Goal: Task Accomplishment & Management: Use online tool/utility

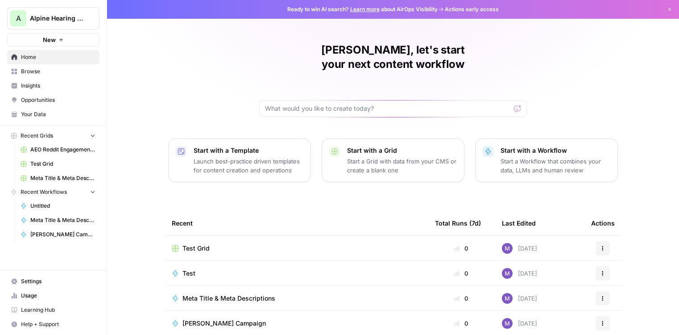
click at [571, 146] on div "Start with a Workflow Start a Workflow that combines your data, LLMs and human …" at bounding box center [556, 160] width 110 height 29
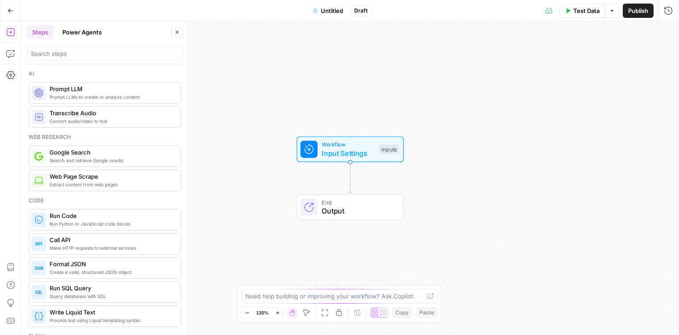
click at [77, 30] on button "Power Agents" at bounding box center [82, 32] width 50 height 14
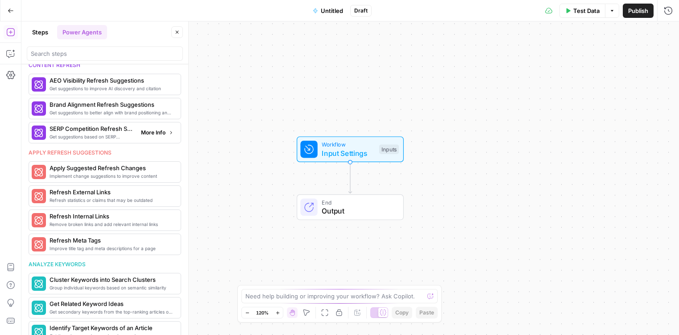
scroll to position [444, 0]
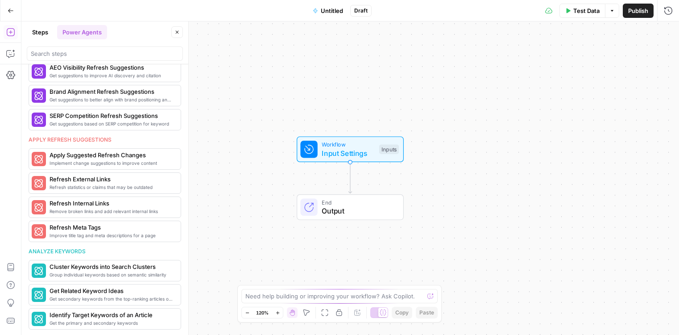
click at [278, 291] on div "Need help building or improving your workflow? Ask Copilot." at bounding box center [339, 296] width 196 height 14
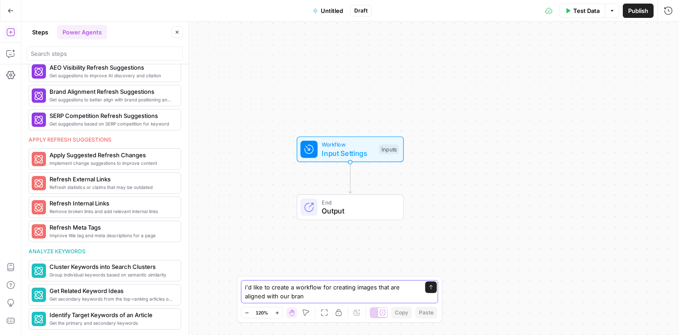
type textarea "i'd like to create a workflow for creating images that are aligned with our bra…"
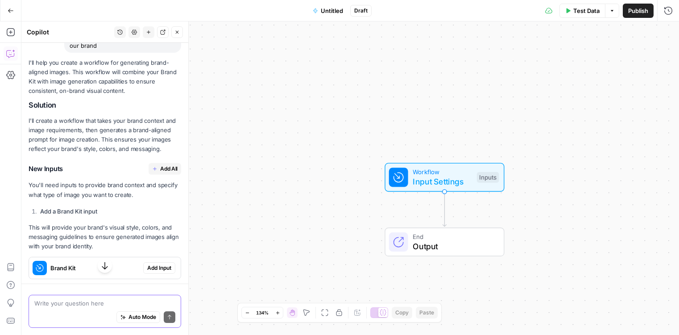
scroll to position [91, 0]
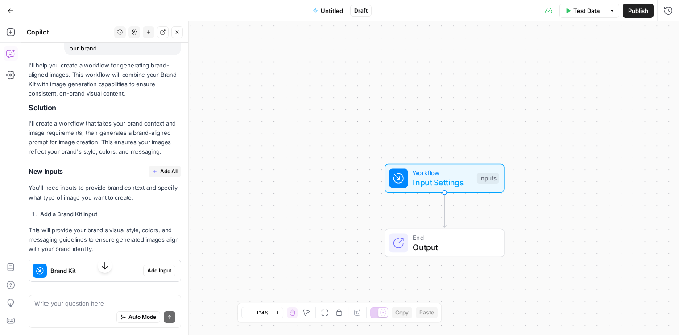
click at [169, 171] on span "Add All" at bounding box center [168, 171] width 17 height 8
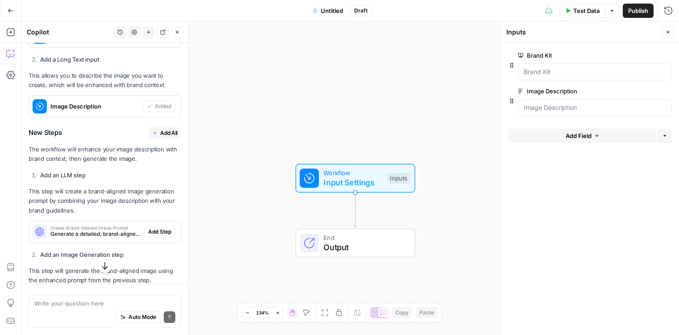
scroll to position [341, 0]
click at [164, 132] on span "Add All" at bounding box center [168, 132] width 17 height 8
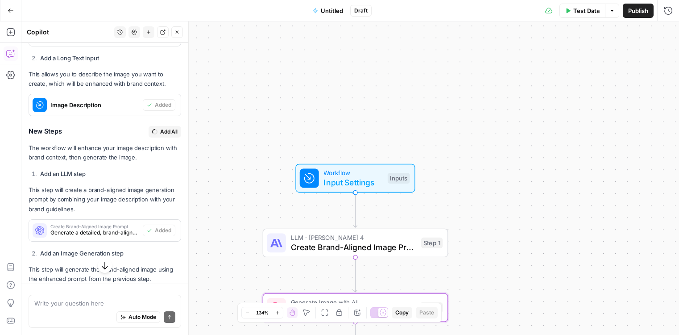
type textarea "Generate Brand-Aligned Image"
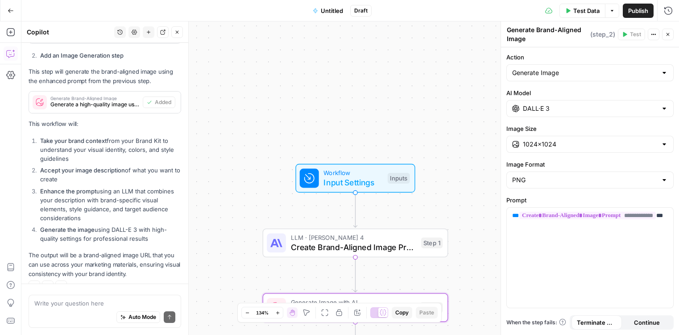
scroll to position [555, 0]
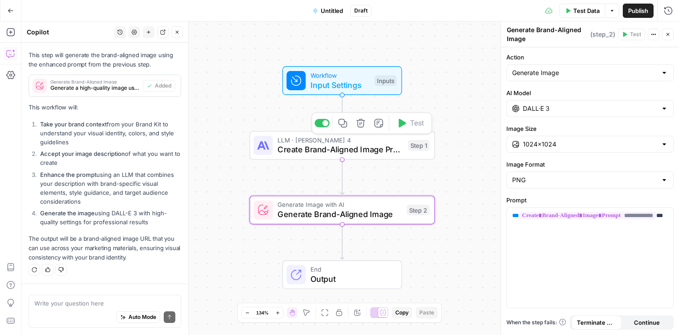
click at [348, 149] on span "Create Brand-Aligned Image Prompt" at bounding box center [341, 149] width 126 height 12
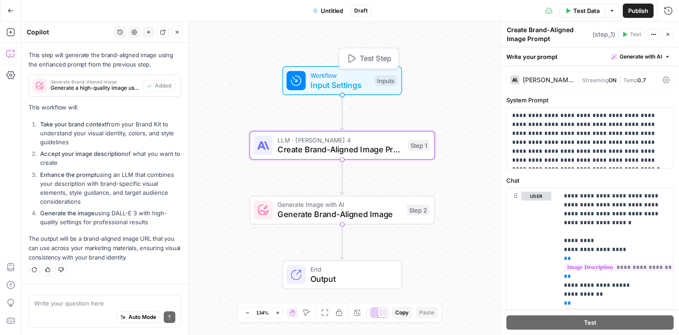
click at [353, 73] on span "Workflow" at bounding box center [340, 75] width 59 height 9
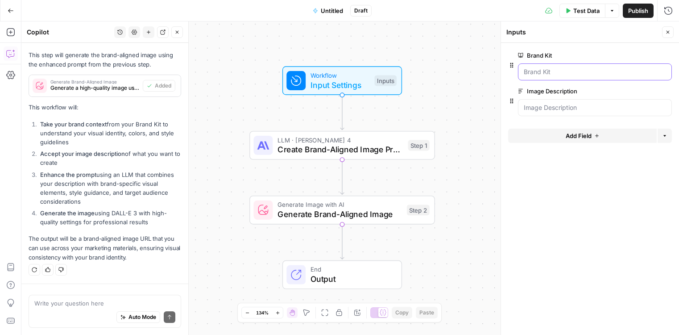
click at [572, 69] on Kit "Brand Kit" at bounding box center [595, 71] width 142 height 9
click at [541, 73] on Kit "Brand Kit" at bounding box center [595, 71] width 142 height 9
click at [584, 9] on span "Test Data" at bounding box center [587, 10] width 26 height 9
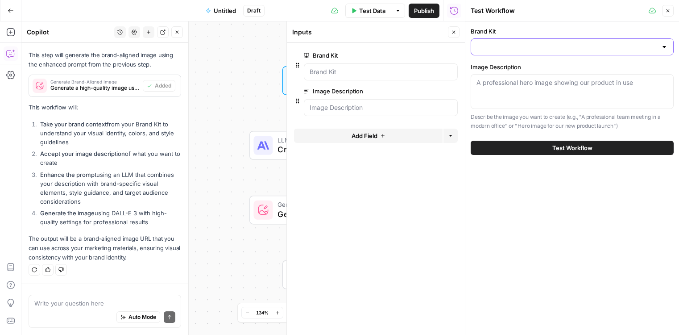
click at [531, 48] on input "Brand Kit" at bounding box center [567, 46] width 181 height 9
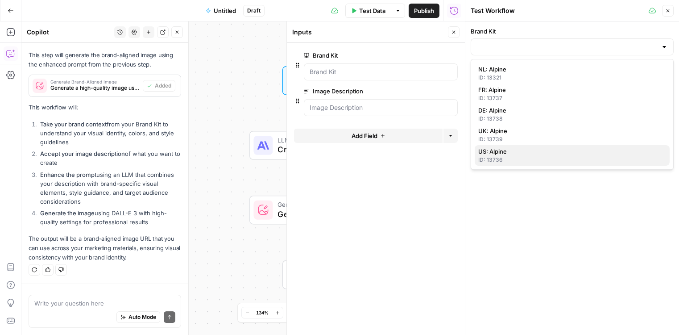
click at [518, 151] on span "US: Alpine" at bounding box center [570, 151] width 184 height 9
type input "US: Alpine"
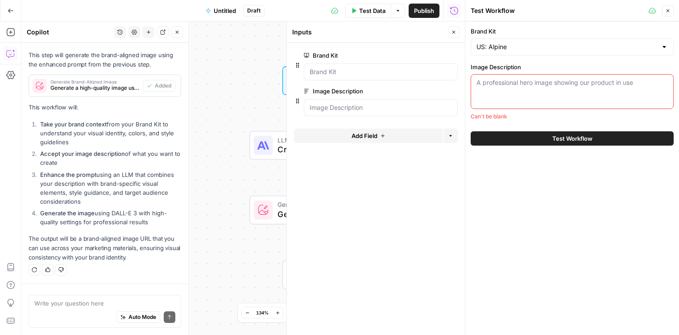
click at [524, 87] on textarea "Image Description" at bounding box center [572, 82] width 191 height 9
click at [79, 297] on div "Write your question here Auto Mode Send" at bounding box center [105, 311] width 153 height 33
type textarea "w"
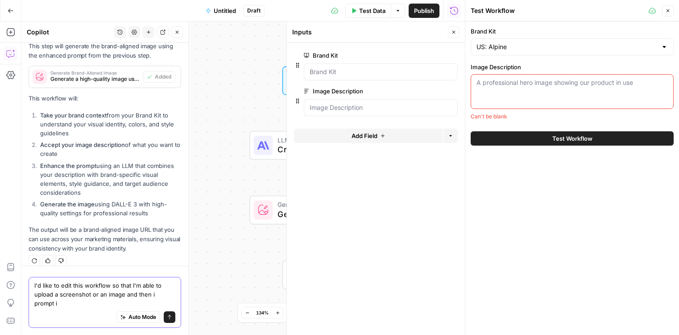
scroll to position [573, 0]
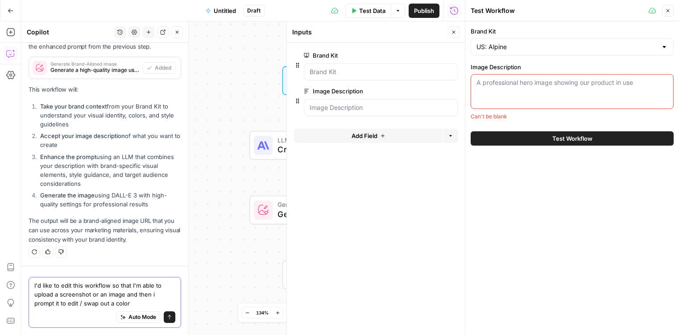
type textarea "I'd like to edit this workflow so that I'm able to upload a screenshot or an im…"
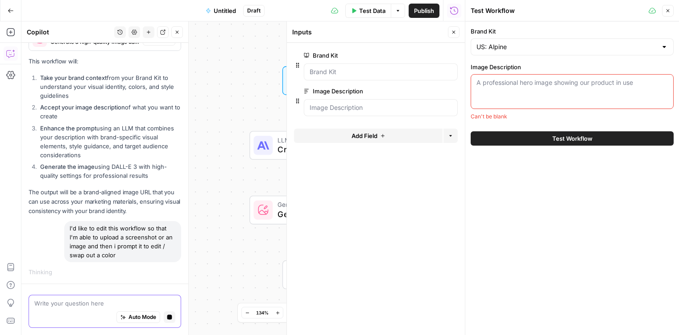
scroll to position [580, 0]
click at [670, 13] on button "Close" at bounding box center [668, 11] width 12 height 12
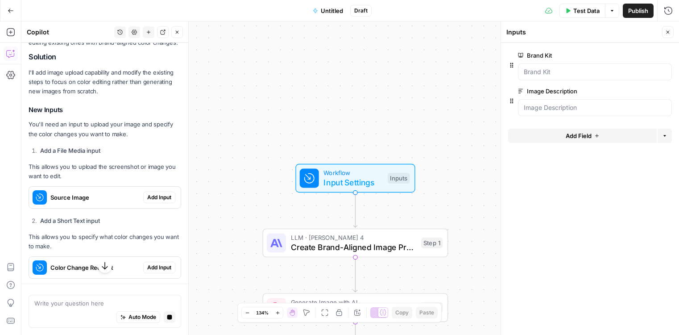
scroll to position [848, 0]
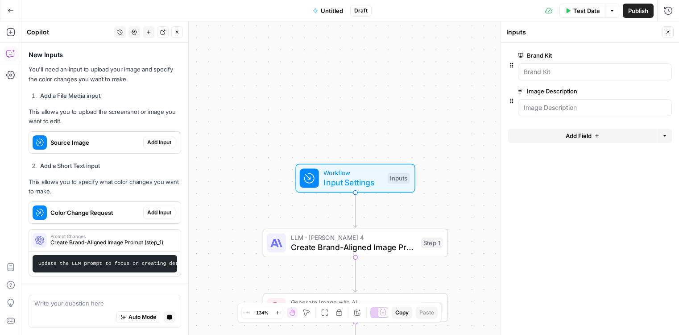
click at [164, 141] on span "Add Input" at bounding box center [159, 142] width 24 height 8
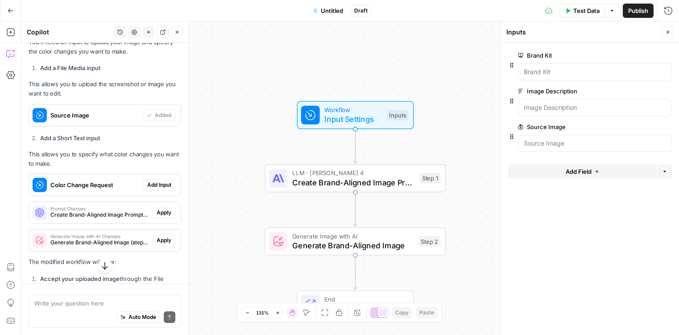
scroll to position [956, 0]
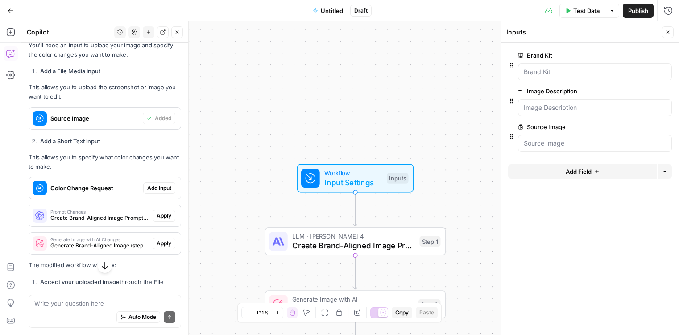
click at [159, 185] on span "Add Input" at bounding box center [159, 188] width 24 height 8
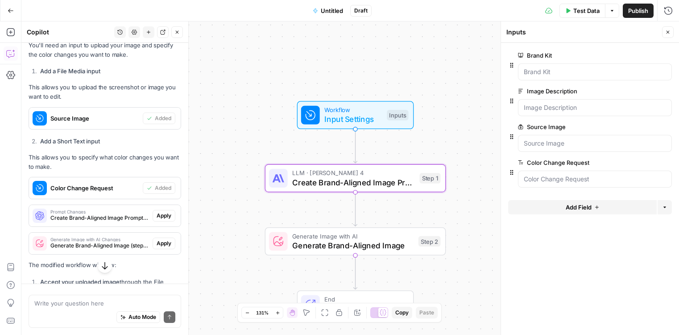
click at [159, 216] on span "Apply" at bounding box center [164, 216] width 15 height 8
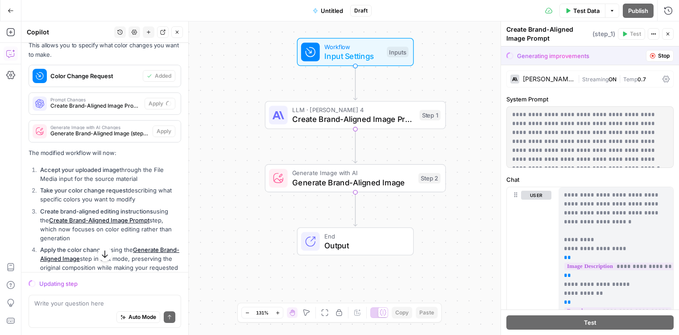
scroll to position [1048, 0]
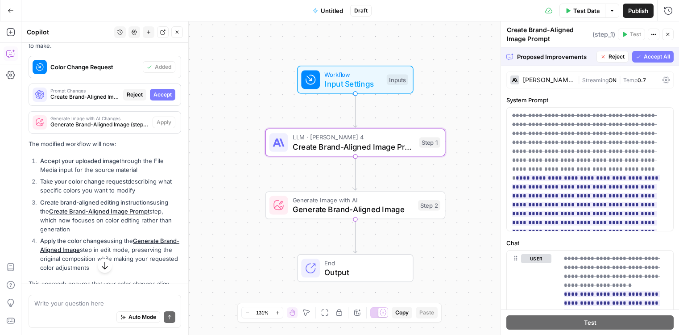
click at [165, 97] on span "Accept" at bounding box center [163, 95] width 18 height 8
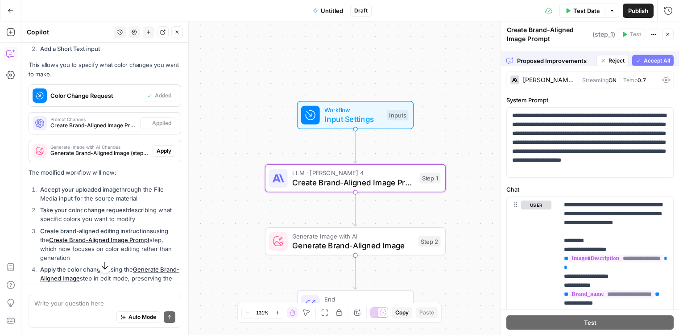
scroll to position [1076, 0]
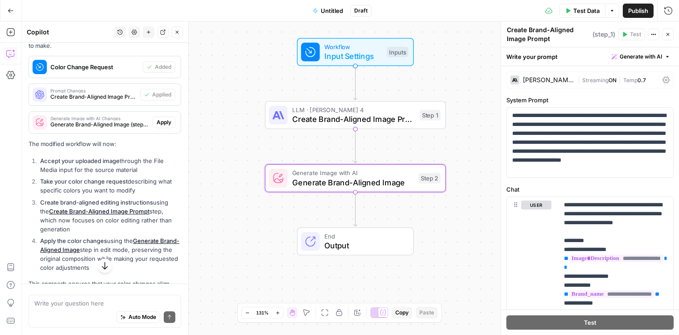
click at [162, 121] on span "Apply" at bounding box center [164, 122] width 15 height 8
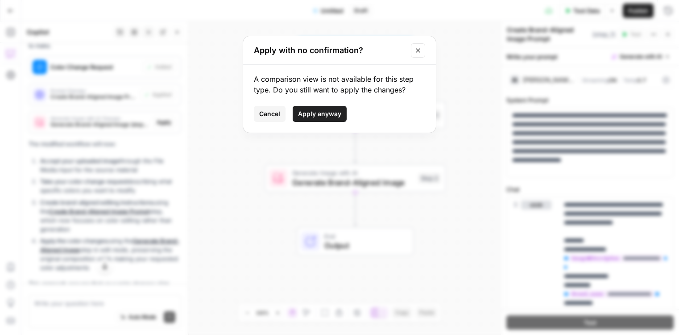
click at [312, 114] on span "Apply anyway" at bounding box center [319, 113] width 43 height 9
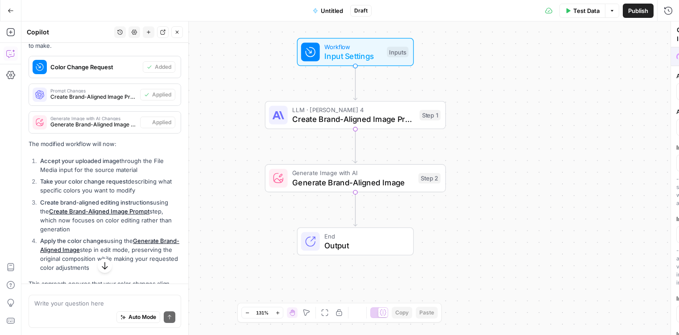
type textarea "Generate Brand-Aligned Image"
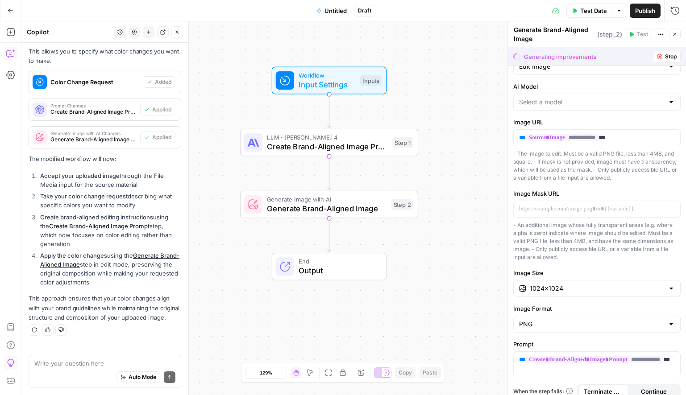
scroll to position [26, 0]
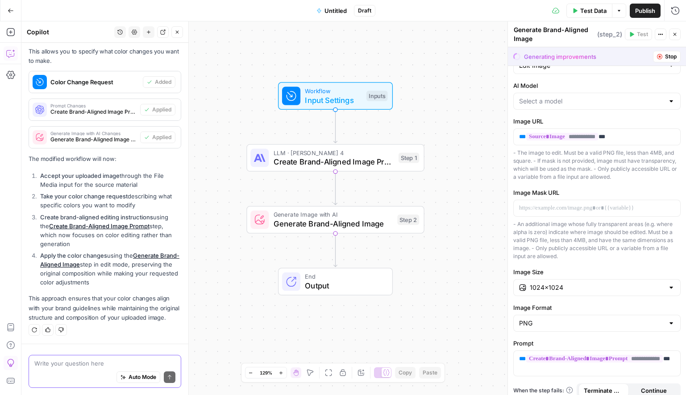
click at [78, 334] on textarea at bounding box center [104, 363] width 141 height 9
type textarea "is the workflow stuck?"
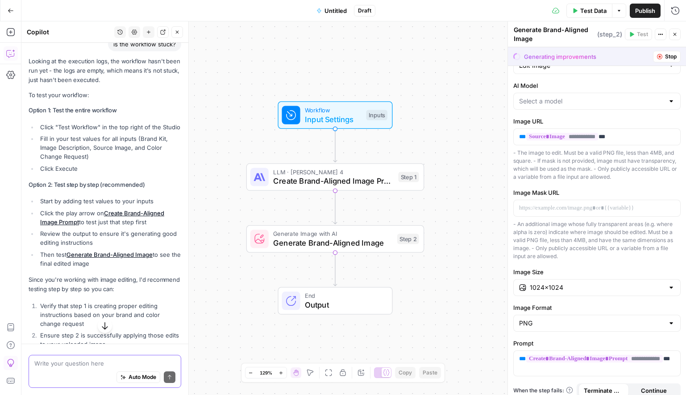
scroll to position [1353, 0]
click at [586, 10] on span "Test Data" at bounding box center [593, 10] width 26 height 9
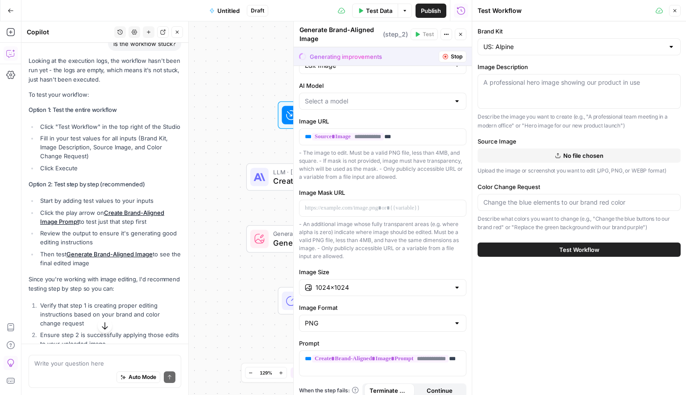
click at [561, 100] on div "A professional hero image showing our product in use" at bounding box center [579, 91] width 203 height 35
paste textarea "A smiling man wearing a yellow textured sweater is shown close-up, outdoors at …"
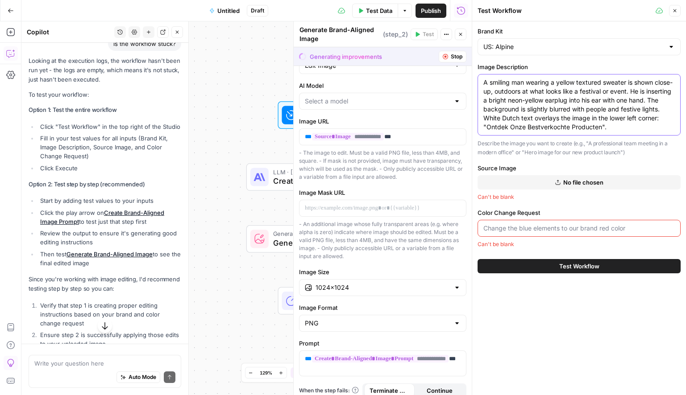
type textarea "A smiling man wearing a yellow textured sweater is shown close-up, outdoors at …"
click at [579, 188] on button "No file chosen" at bounding box center [579, 182] width 203 height 14
click at [584, 179] on span "No file chosen" at bounding box center [583, 182] width 40 height 9
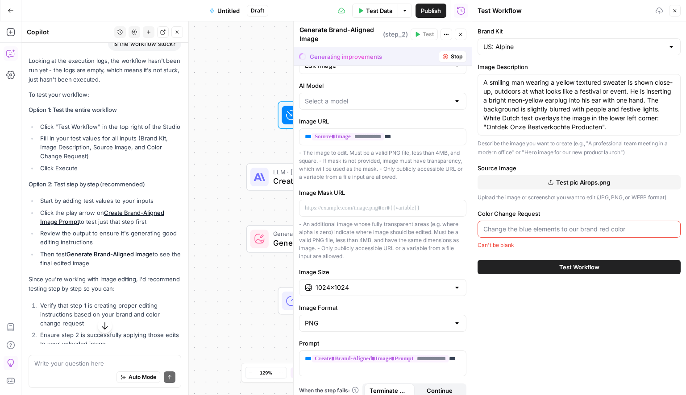
click at [552, 228] on input "Color Change Request" at bounding box center [578, 229] width 191 height 9
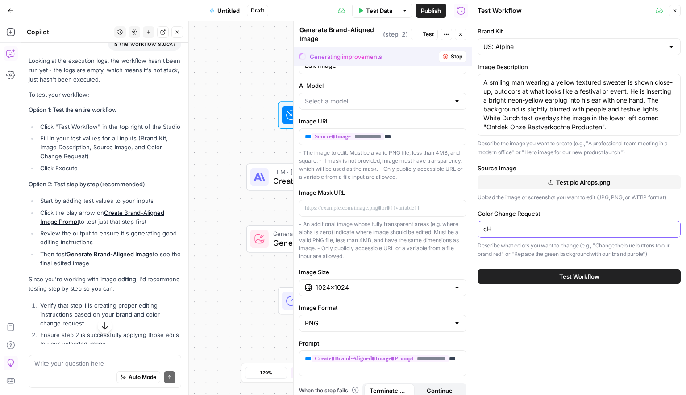
type input "c"
type input "Change the color of the earmuff to a light pink one"
click at [569, 280] on span "Test Workflow" at bounding box center [579, 276] width 40 height 9
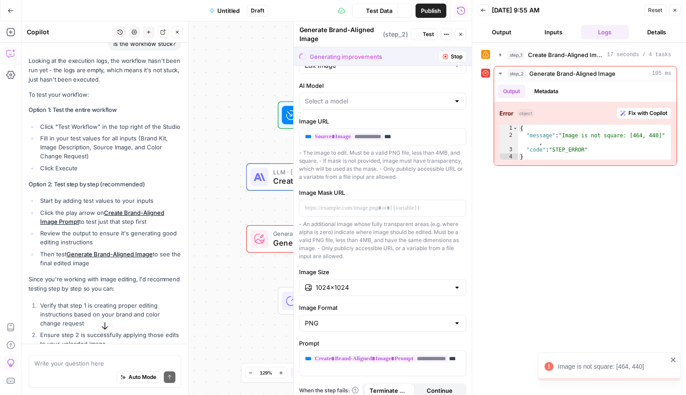
scroll to position [1353, 0]
click at [651, 109] on span "Fix with Copilot" at bounding box center [647, 113] width 39 height 8
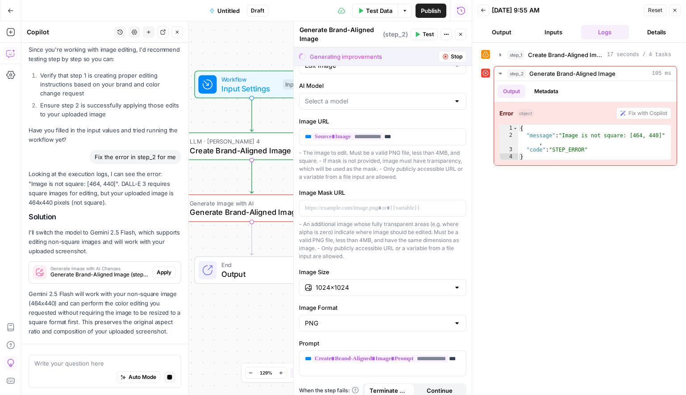
scroll to position [1608, 0]
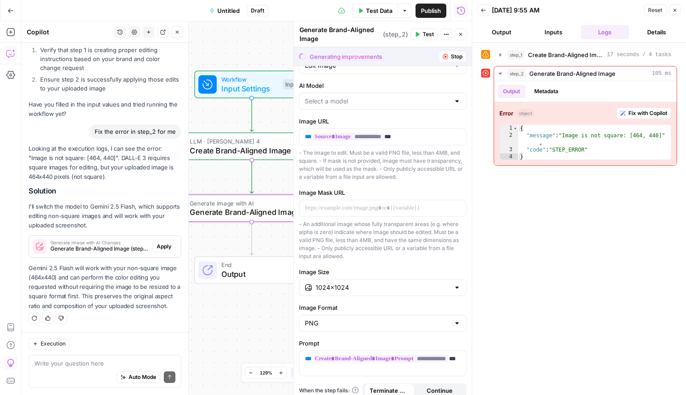
click at [160, 244] on span "Apply" at bounding box center [164, 247] width 15 height 8
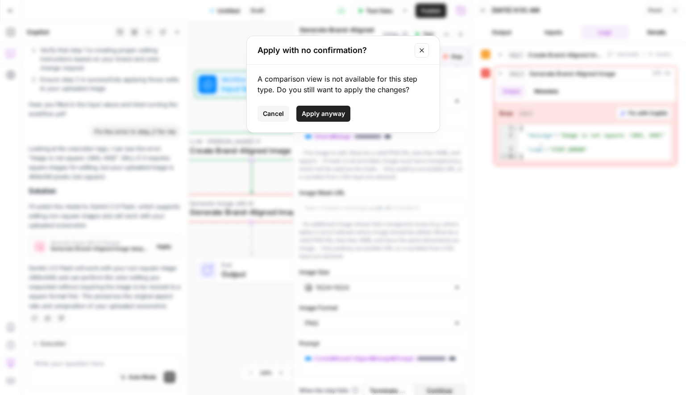
click at [334, 113] on span "Apply anyway" at bounding box center [323, 113] width 43 height 9
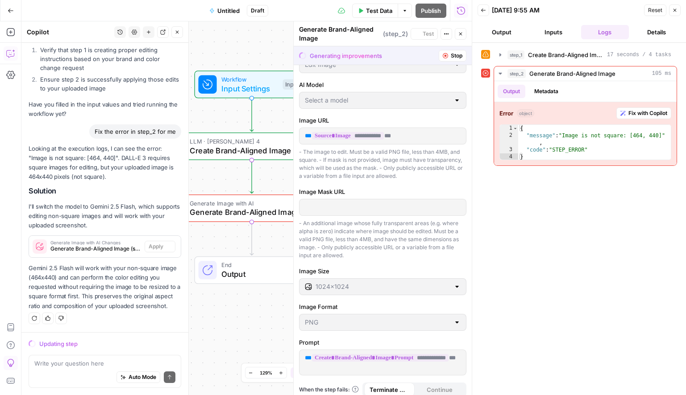
scroll to position [1580, 0]
type input "Gemini 2.5 Flash ([PERSON_NAME] 🍌)"
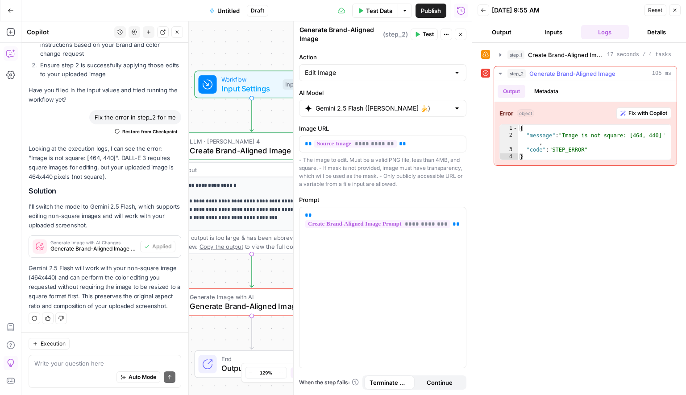
click at [558, 72] on span "Generate Brand-Aligned Image" at bounding box center [572, 73] width 86 height 9
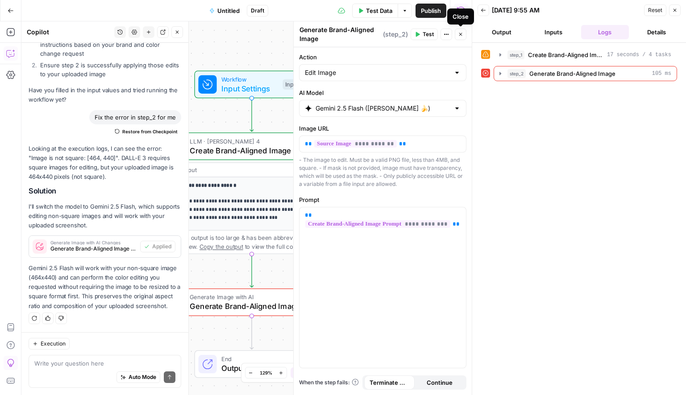
click at [464, 35] on button "Close" at bounding box center [461, 35] width 12 height 12
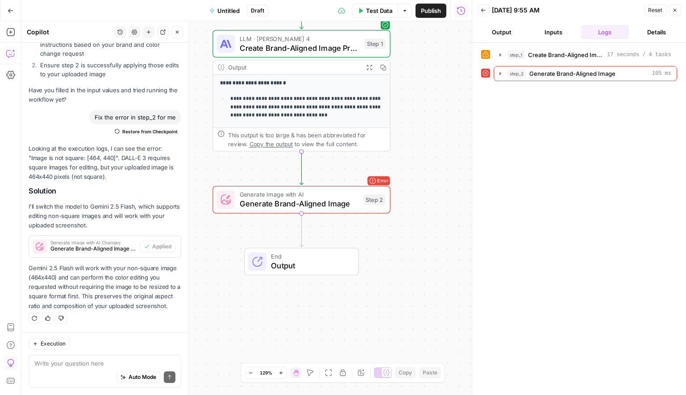
click at [299, 202] on span "Generate Brand-Aligned Image" at bounding box center [299, 204] width 119 height 12
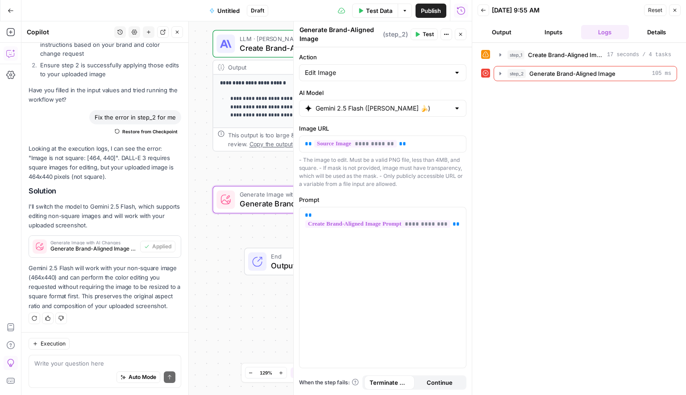
click at [421, 36] on button "Test" at bounding box center [424, 35] width 27 height 12
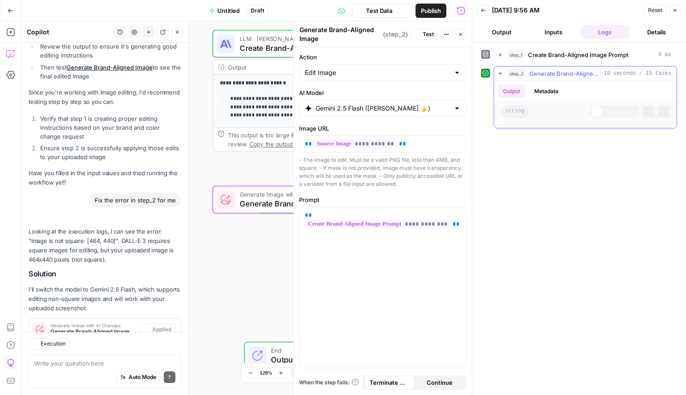
scroll to position [1637, 0]
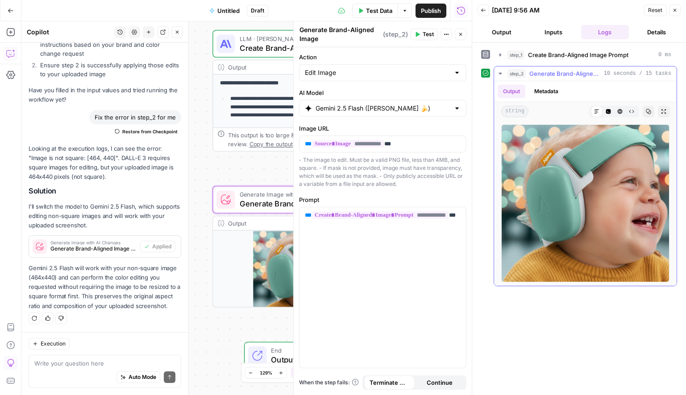
click at [573, 73] on span "Generate Brand-Aligned Image" at bounding box center [564, 73] width 71 height 9
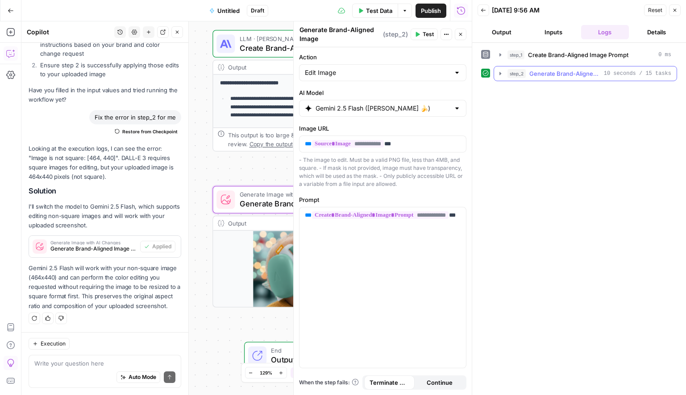
click at [573, 73] on span "Generate Brand-Aligned Image" at bounding box center [564, 73] width 71 height 9
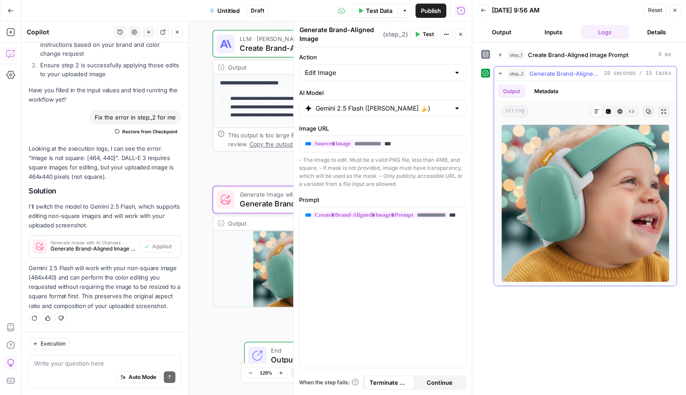
click at [560, 74] on span "Generate Brand-Aligned Image" at bounding box center [564, 73] width 71 height 9
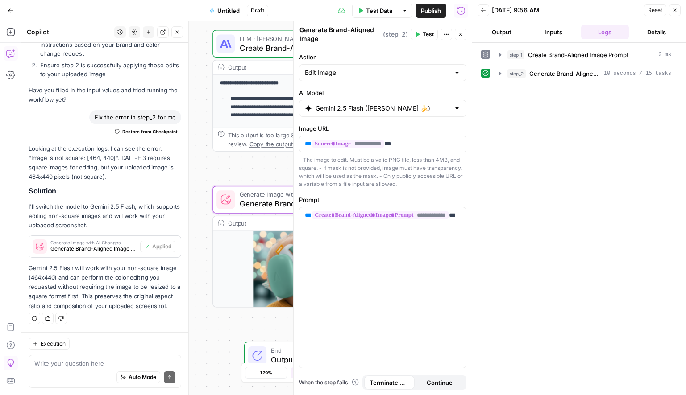
click at [465, 39] on button "Close" at bounding box center [461, 35] width 12 height 12
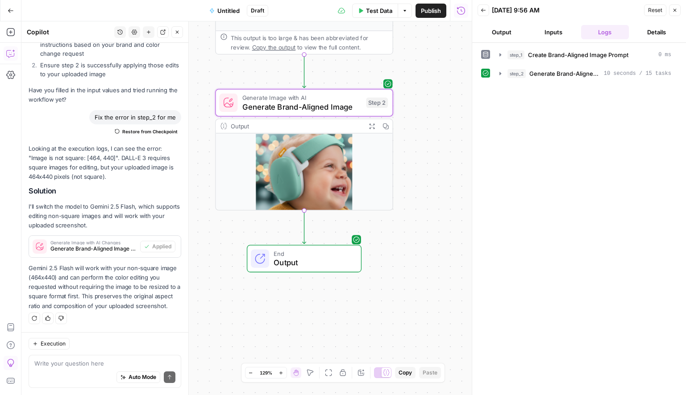
click at [499, 35] on button "Output" at bounding box center [502, 32] width 48 height 14
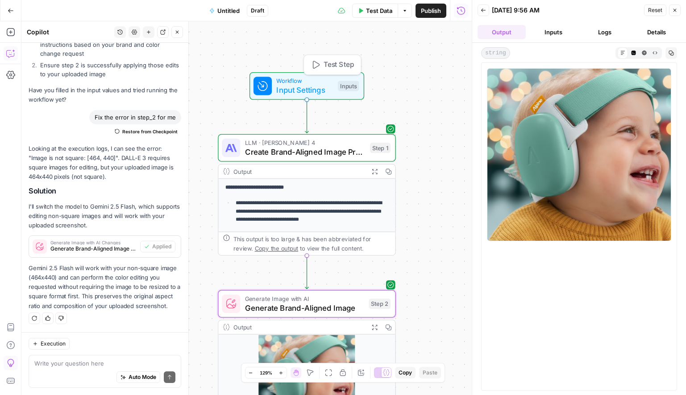
click at [277, 83] on span "Workflow" at bounding box center [304, 80] width 57 height 9
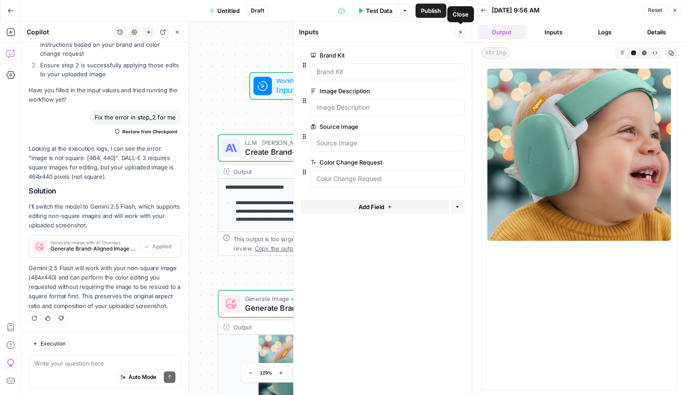
click at [459, 31] on icon "button" at bounding box center [460, 32] width 3 height 3
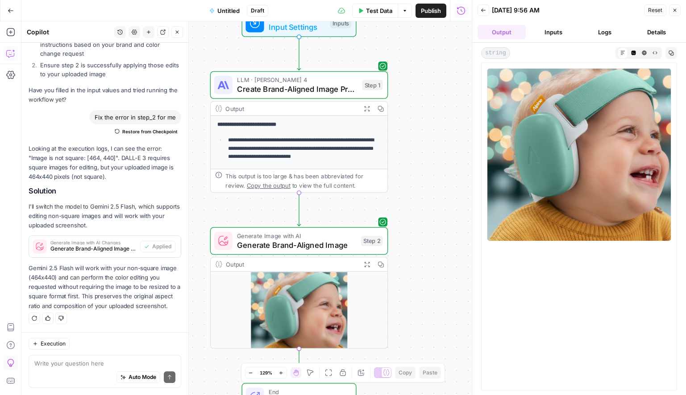
click at [486, 10] on icon "button" at bounding box center [483, 10] width 5 height 5
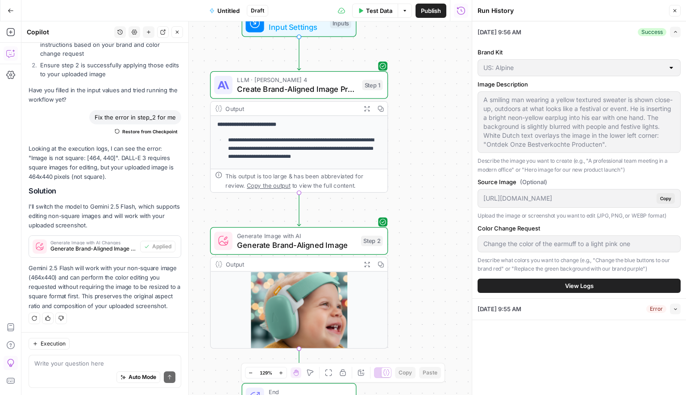
click at [69, 334] on div "Auto Mode Send" at bounding box center [104, 378] width 141 height 20
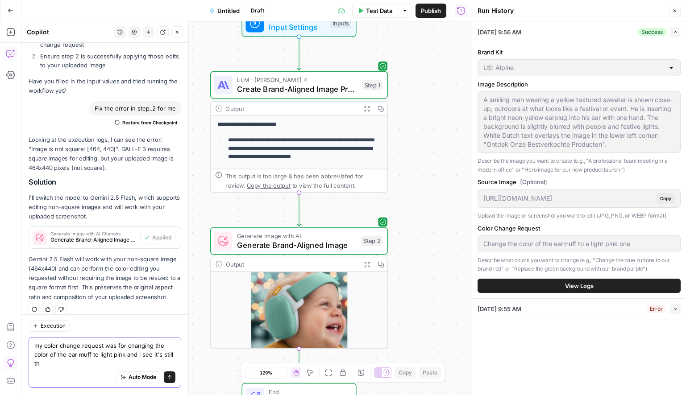
scroll to position [1655, 0]
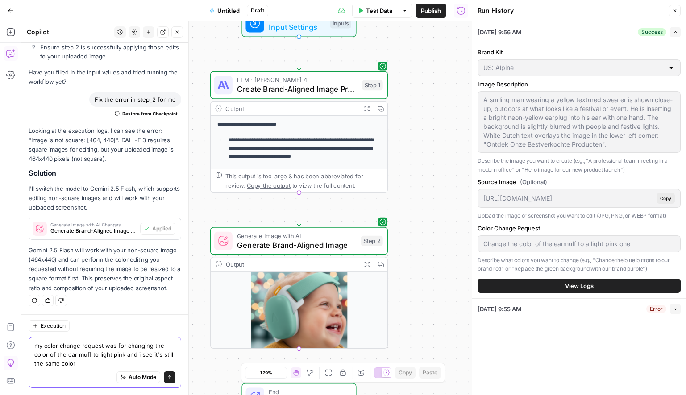
type textarea "my color change request was for changing the color of the ear muff to light pin…"
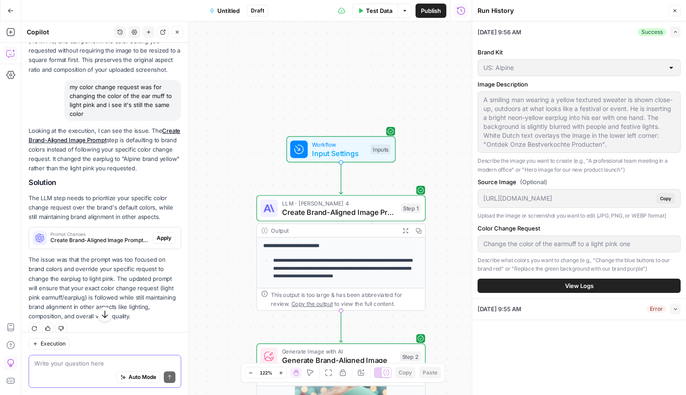
scroll to position [1884, 0]
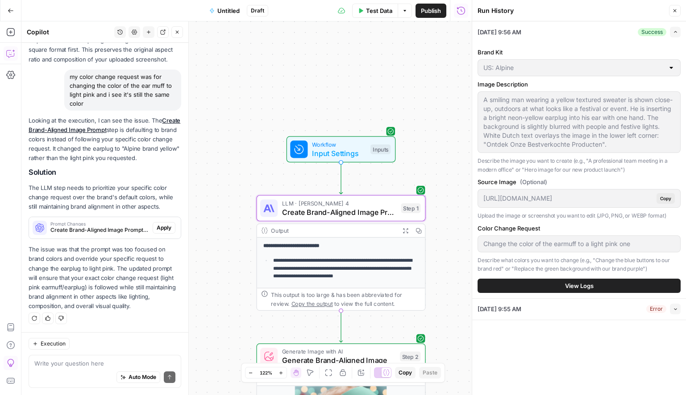
click at [161, 229] on span "Apply" at bounding box center [164, 228] width 15 height 8
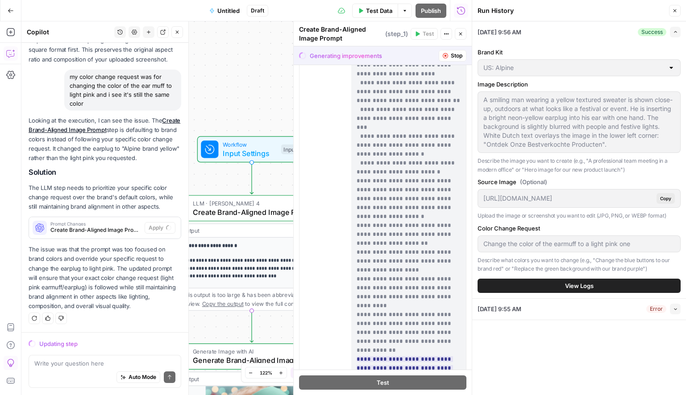
scroll to position [572, 0]
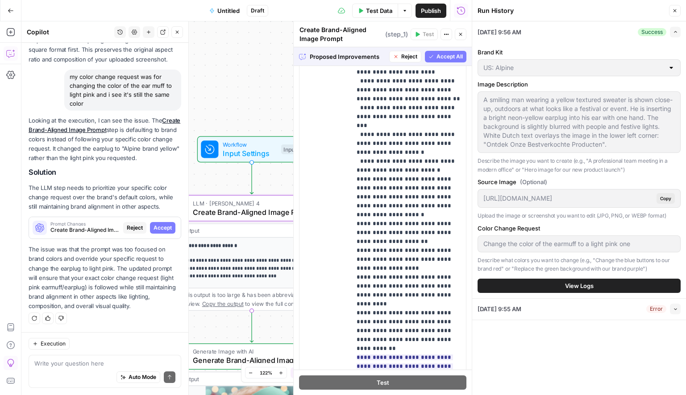
click at [167, 230] on span "Accept" at bounding box center [163, 228] width 18 height 8
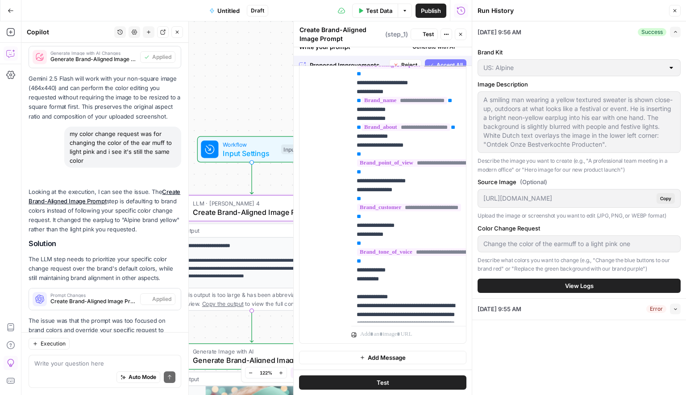
scroll to position [0, 0]
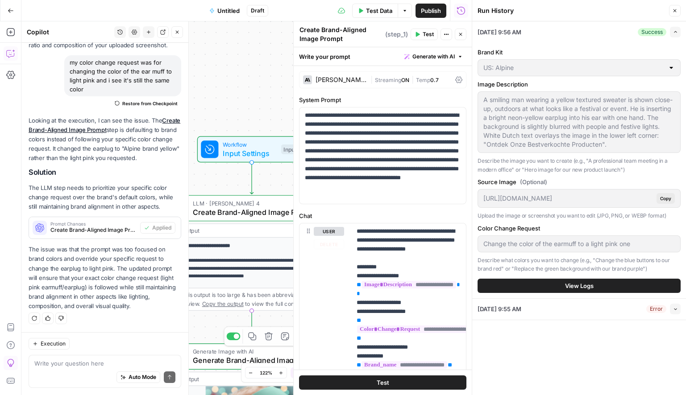
click at [342, 334] on button "Test" at bounding box center [382, 383] width 167 height 14
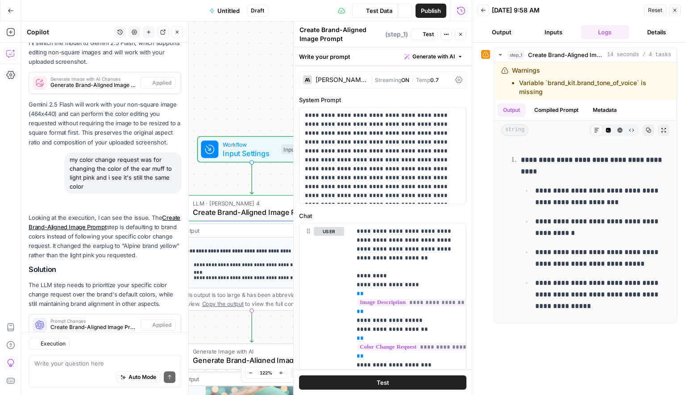
scroll to position [1898, 0]
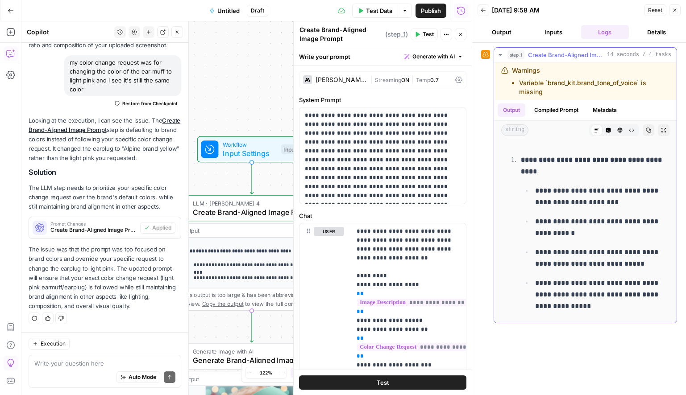
click at [546, 56] on span "Create Brand-Aligned Image Prompt" at bounding box center [565, 54] width 75 height 9
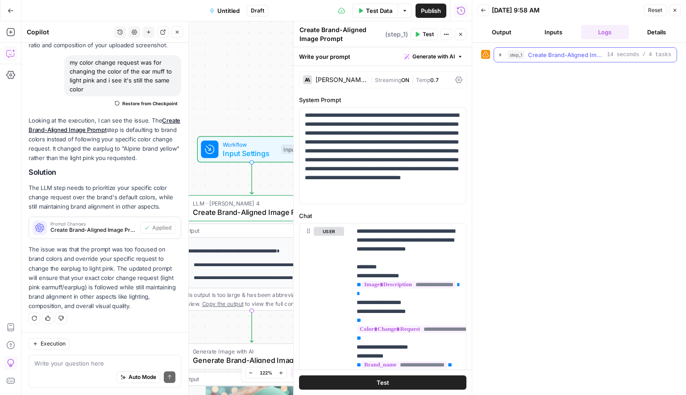
click at [546, 56] on span "Create Brand-Aligned Image Prompt" at bounding box center [565, 54] width 75 height 9
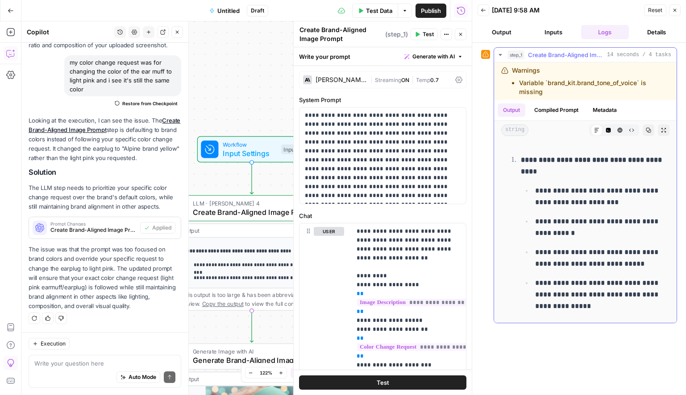
click at [561, 57] on span "Create Brand-Aligned Image Prompt" at bounding box center [565, 54] width 75 height 9
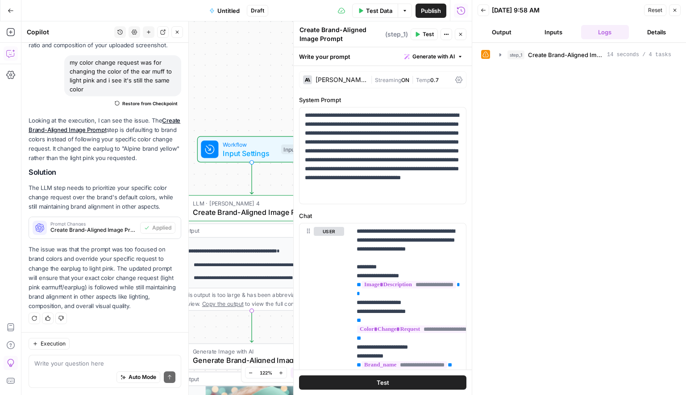
click at [502, 28] on button "Output" at bounding box center [502, 32] width 48 height 14
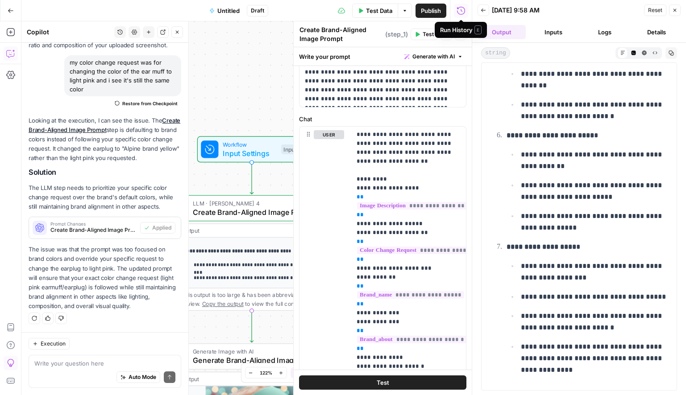
scroll to position [107, 0]
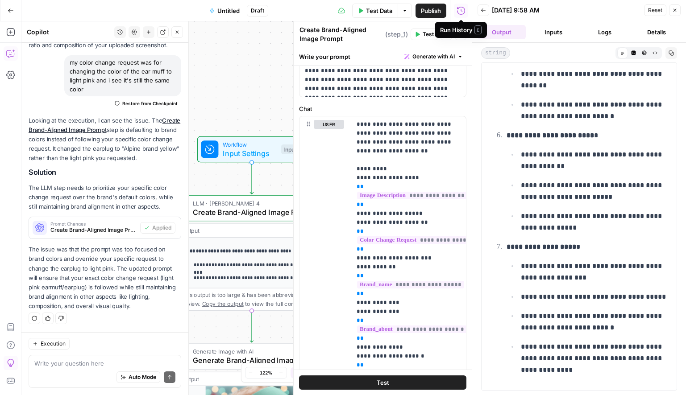
click at [410, 334] on button "Test" at bounding box center [382, 383] width 167 height 14
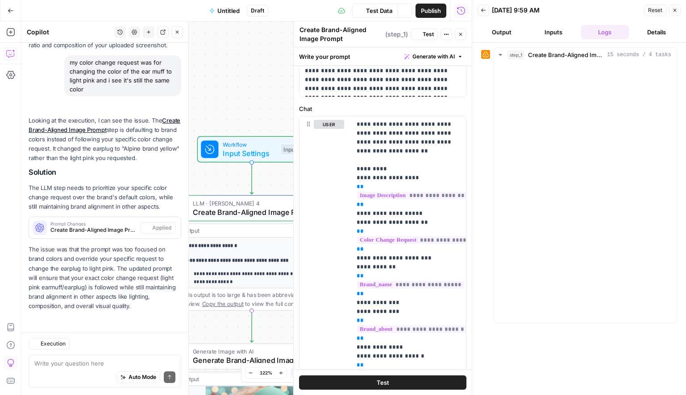
scroll to position [1898, 0]
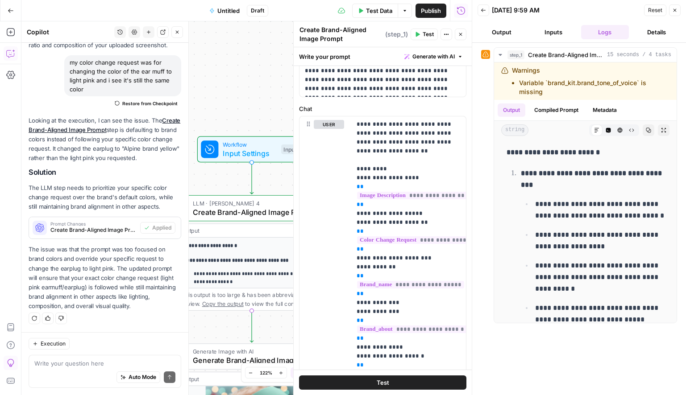
click at [495, 37] on button "Output" at bounding box center [502, 32] width 48 height 14
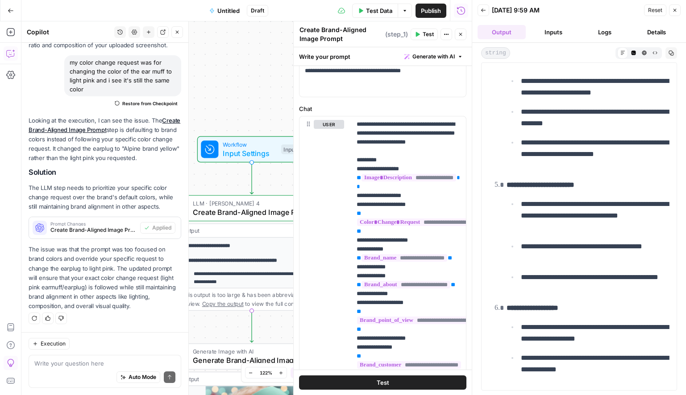
scroll to position [517, 0]
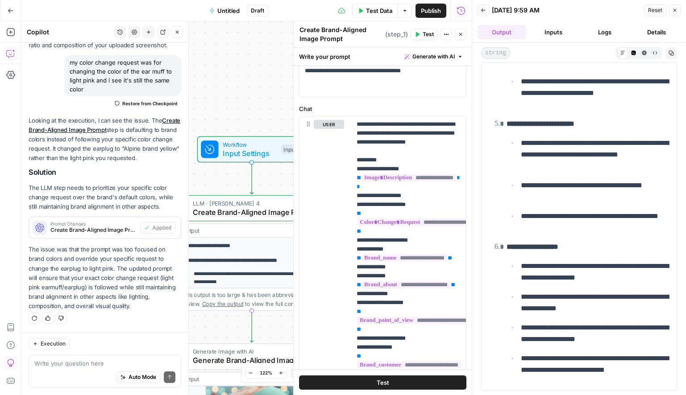
click at [460, 35] on icon "button" at bounding box center [460, 34] width 5 height 5
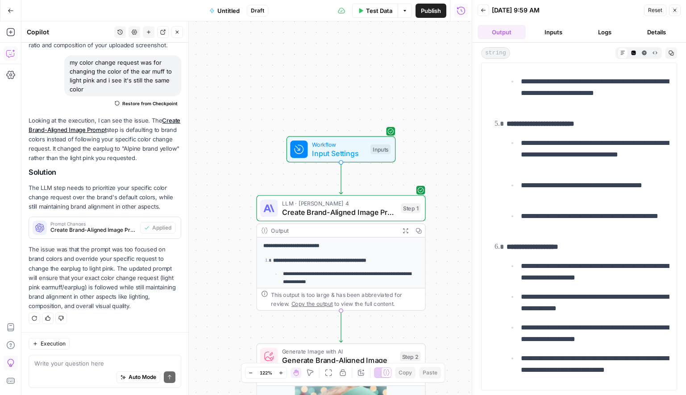
click at [486, 14] on button "Back" at bounding box center [484, 10] width 12 height 12
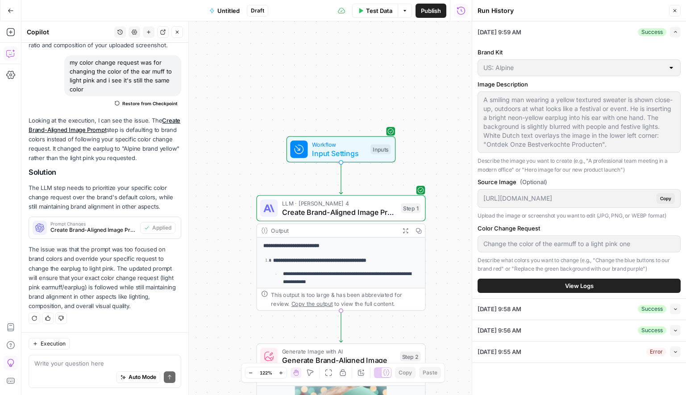
click at [675, 11] on icon "button" at bounding box center [674, 10] width 5 height 5
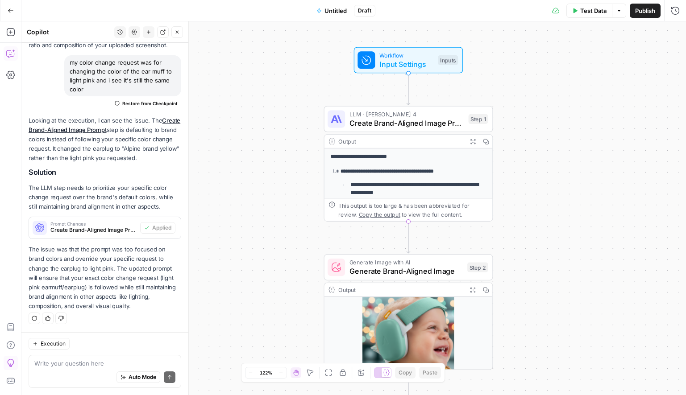
click at [590, 14] on span "Test Data" at bounding box center [593, 10] width 26 height 9
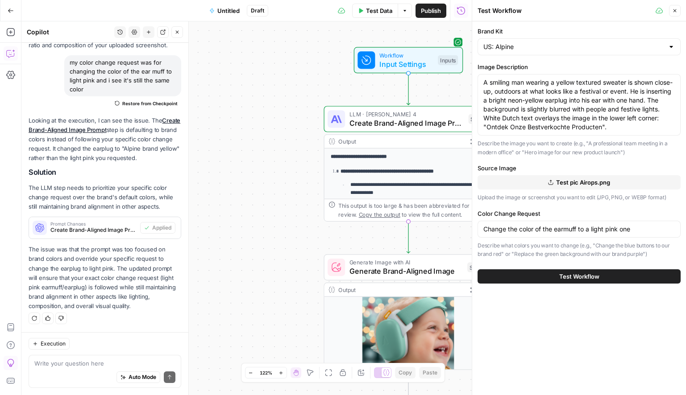
click at [598, 224] on div "Change the color of the earmuff to a light pink one" at bounding box center [579, 229] width 203 height 17
click at [640, 227] on input "Change the color of the earmuff to a light pink one" at bounding box center [578, 229] width 191 height 9
drag, startPoint x: 640, startPoint y: 227, endPoint x: 584, endPoint y: 230, distance: 55.4
click at [584, 230] on input "Change the color of the earmuff to a light pink one" at bounding box center [578, 229] width 191 height 9
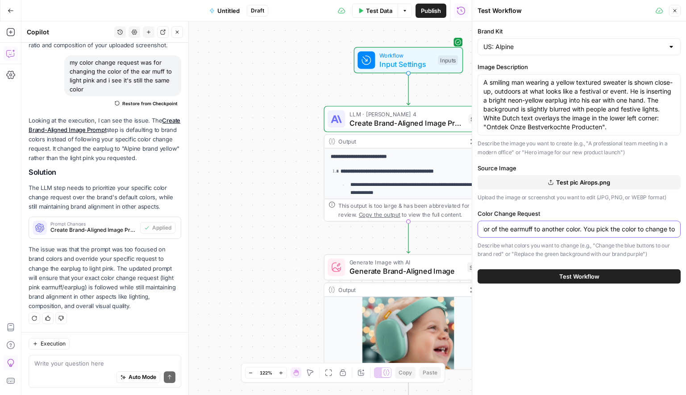
type input "Change the color of the earmuff to another color. You pick the color to change …"
click at [594, 273] on span "Test Workflow" at bounding box center [579, 276] width 40 height 9
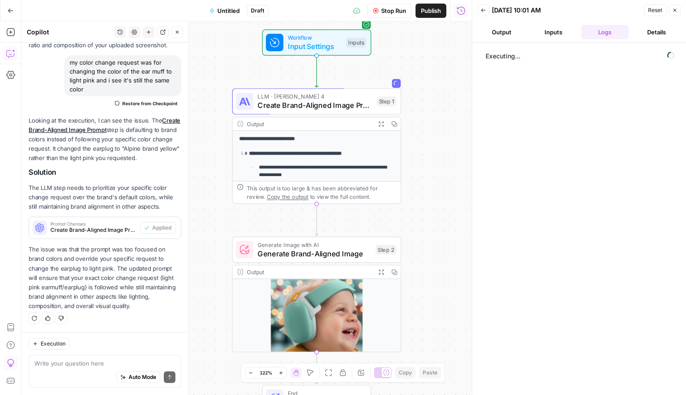
click at [230, 12] on span "Untitled" at bounding box center [228, 10] width 22 height 9
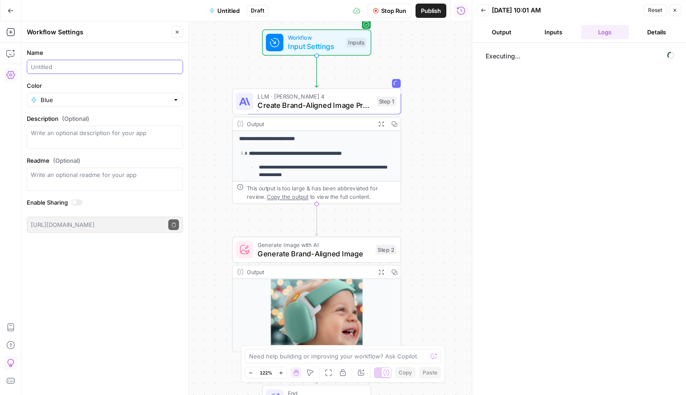
click at [69, 71] on input "Name" at bounding box center [105, 66] width 148 height 9
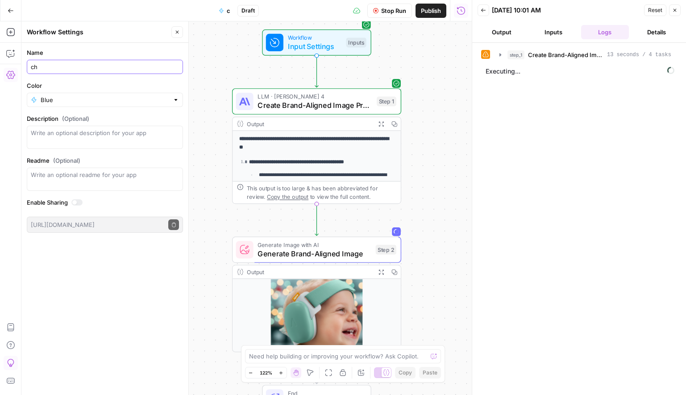
type input "c"
type input "Image Editing"
click at [180, 31] on button "Close" at bounding box center [177, 32] width 12 height 12
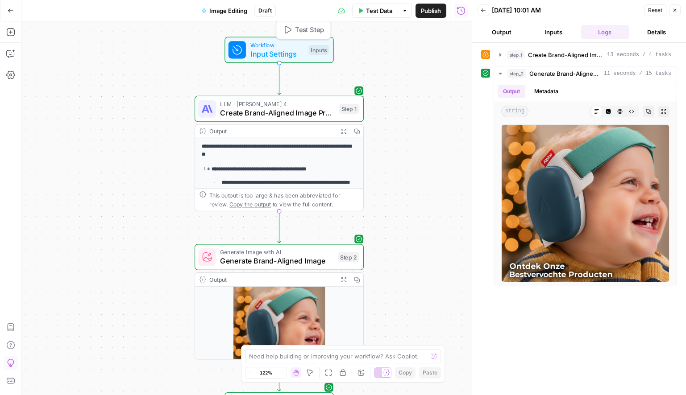
click at [283, 52] on span "Input Settings" at bounding box center [277, 53] width 54 height 11
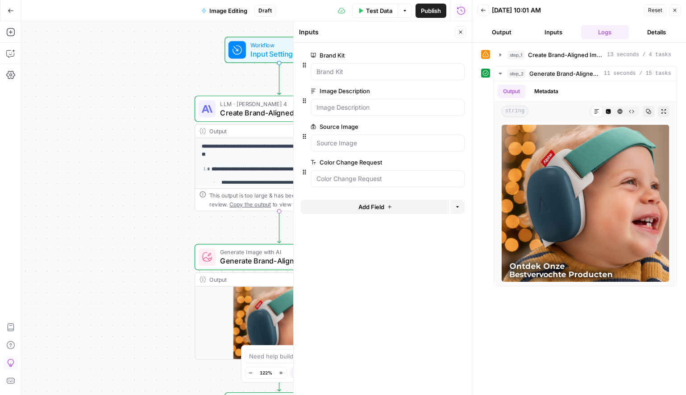
click at [462, 30] on icon "button" at bounding box center [460, 31] width 5 height 5
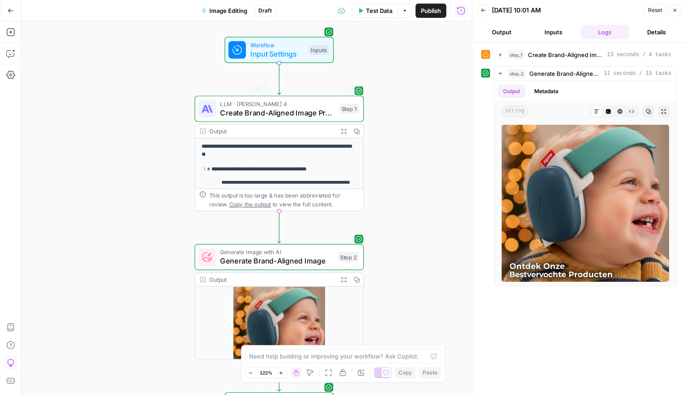
click at [282, 41] on span "Workflow" at bounding box center [277, 45] width 54 height 9
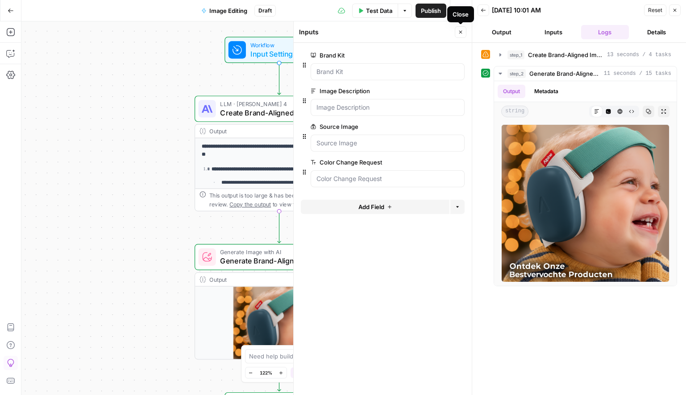
click at [460, 31] on icon "button" at bounding box center [460, 31] width 5 height 5
